Goal: Download file/media

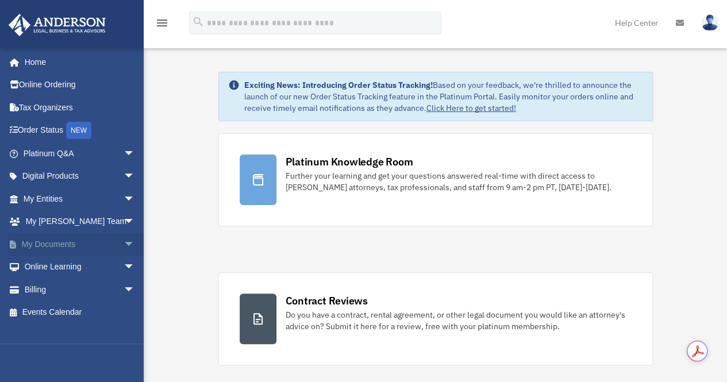
click at [58, 242] on link "My Documents arrow_drop_down" at bounding box center [80, 244] width 144 height 23
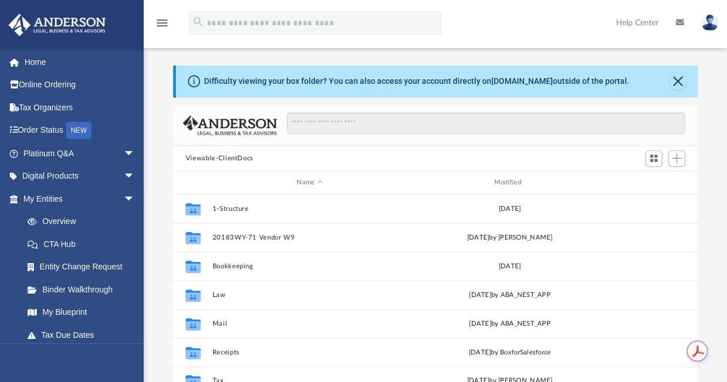
scroll to position [252, 516]
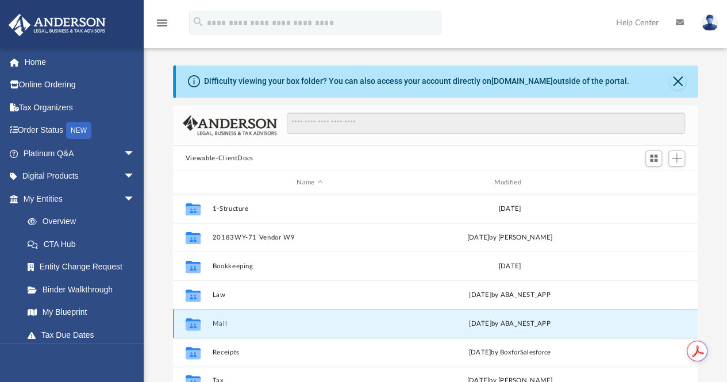
click at [222, 327] on button "Mail" at bounding box center [309, 323] width 195 height 7
click at [218, 323] on button "Mail" at bounding box center [309, 323] width 195 height 7
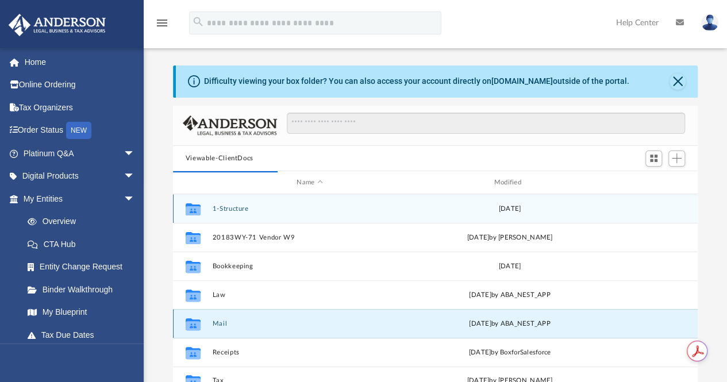
scroll to position [9, 9]
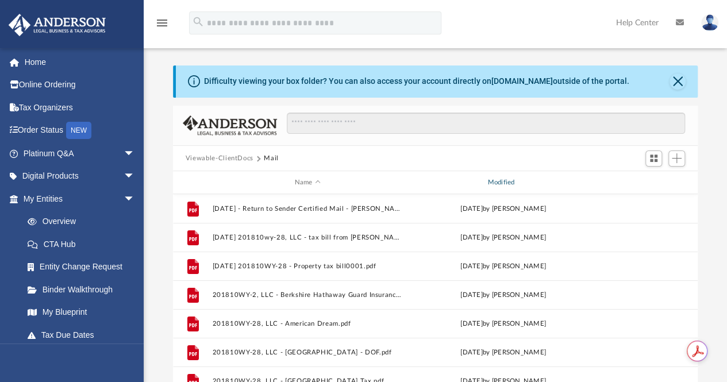
click at [510, 179] on div "Modified" at bounding box center [503, 183] width 191 height 10
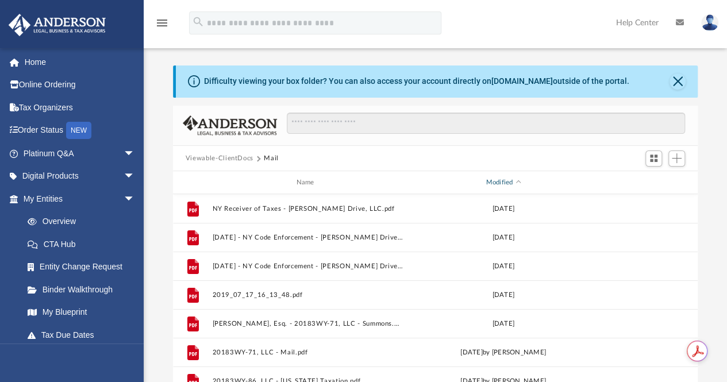
click at [510, 179] on div "Modified" at bounding box center [503, 183] width 191 height 10
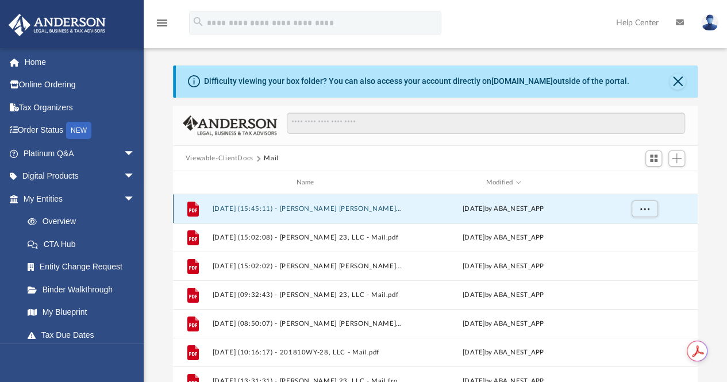
click at [332, 211] on button "[DATE] (15:45:11) - [PERSON_NAME] [PERSON_NAME] Arms 24 LLC - Mail.pdf" at bounding box center [307, 208] width 191 height 7
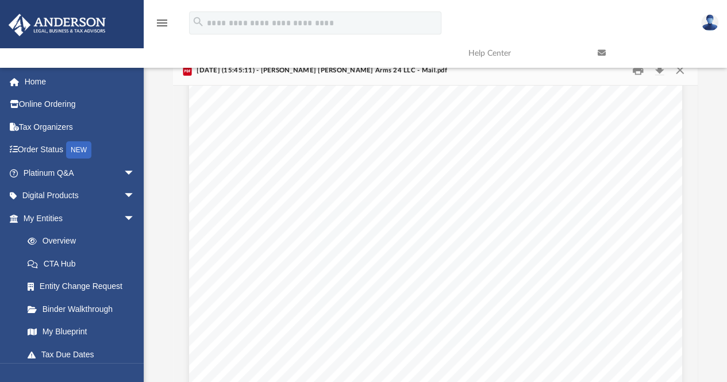
scroll to position [0, 0]
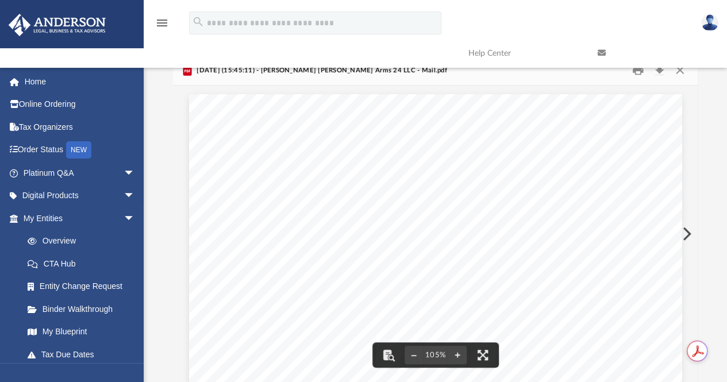
click at [685, 231] on button "Preview" at bounding box center [685, 234] width 25 height 32
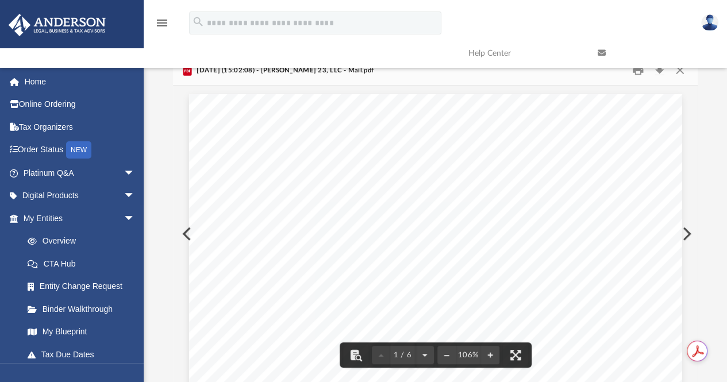
click at [685, 231] on button "Preview" at bounding box center [685, 234] width 25 height 32
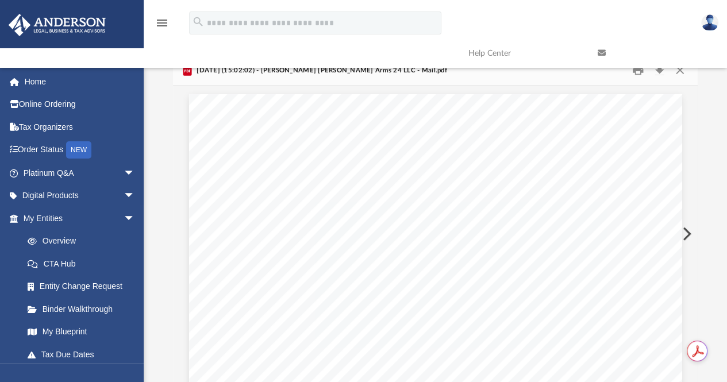
click at [685, 231] on button "Preview" at bounding box center [685, 234] width 25 height 32
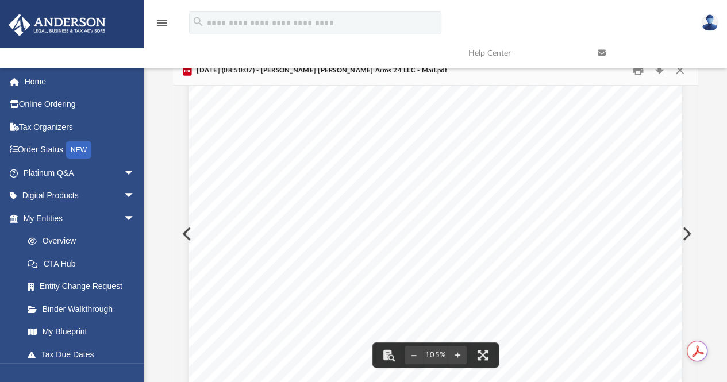
scroll to position [117, 0]
click at [685, 233] on button "Preview" at bounding box center [685, 234] width 25 height 32
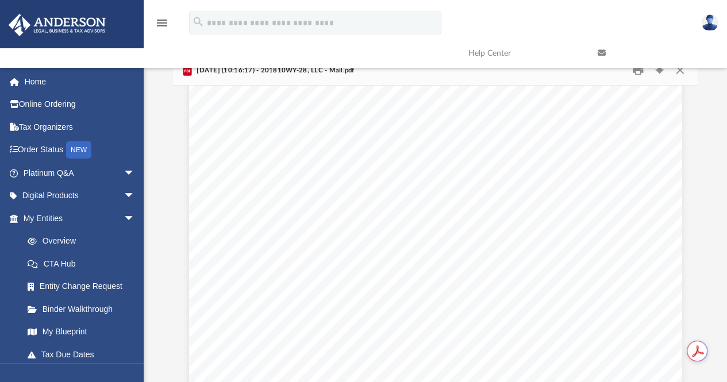
scroll to position [175, 0]
